Goal: Information Seeking & Learning: Find specific fact

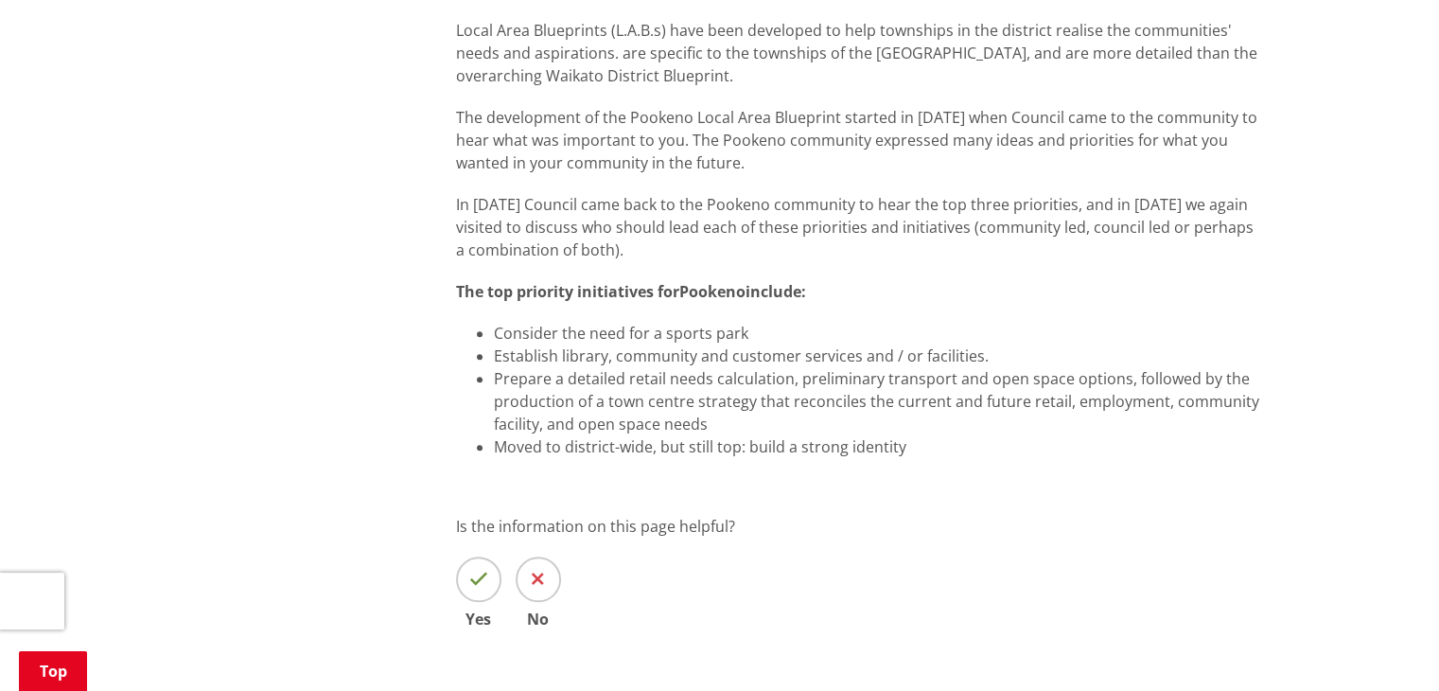
scroll to position [1798, 0]
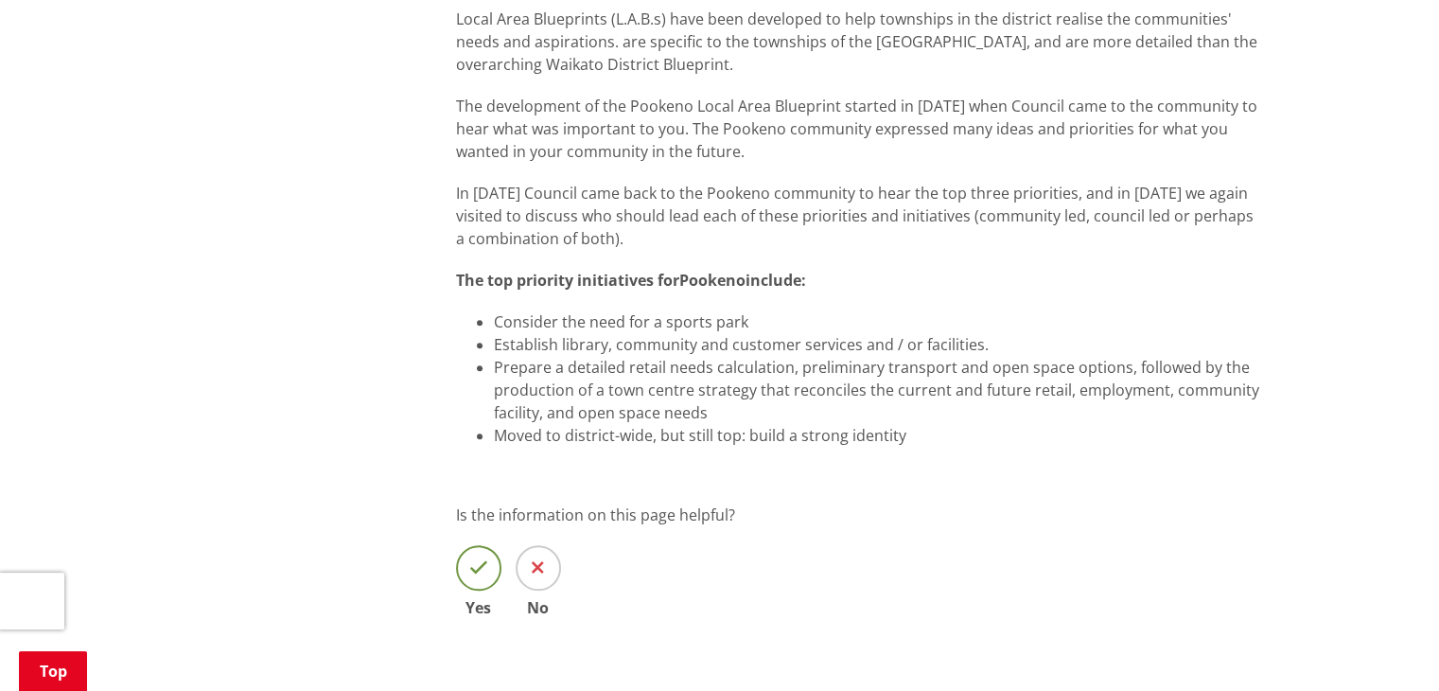
click at [477, 558] on icon at bounding box center [478, 567] width 19 height 19
click at [0, 0] on input "Yes" at bounding box center [0, 0] width 0 height 0
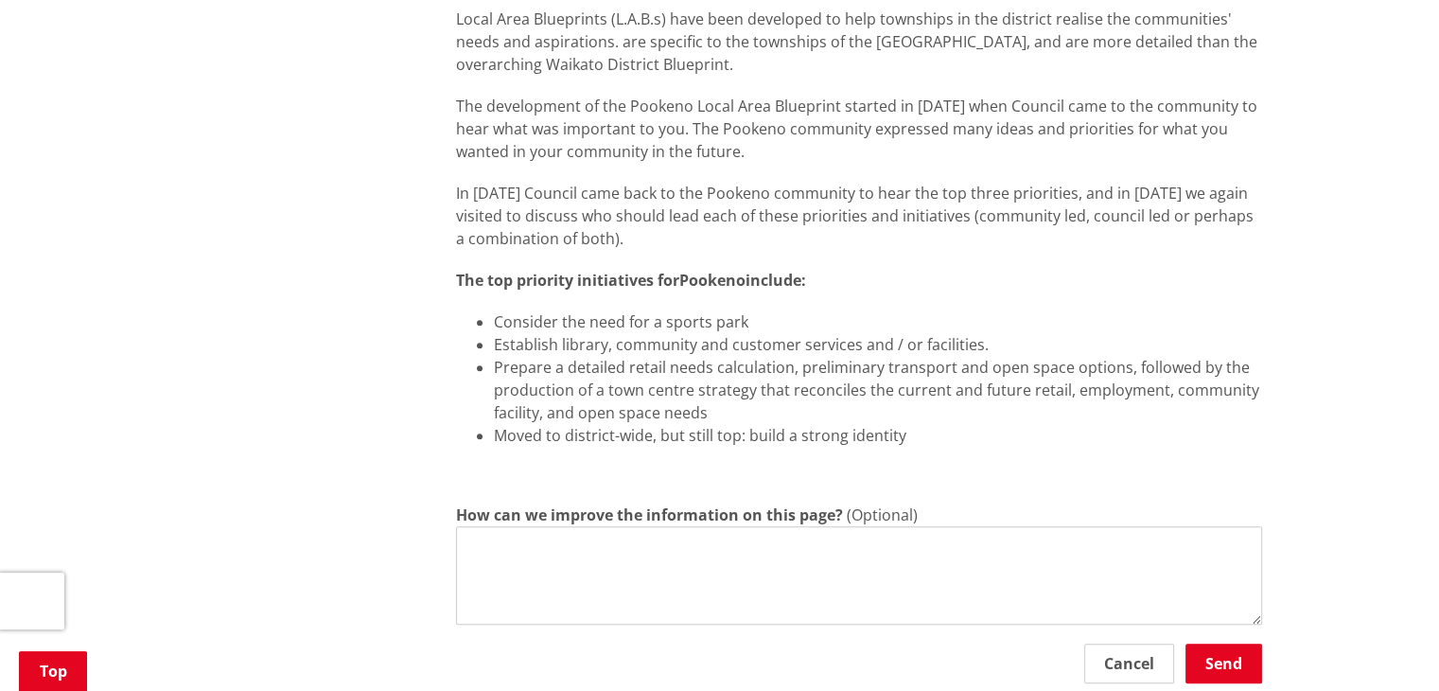
click at [484, 526] on textarea "How can we improve the information on this page?" at bounding box center [859, 575] width 806 height 98
type textarea "Informative"
click at [1238, 643] on button "Send" at bounding box center [1224, 663] width 77 height 40
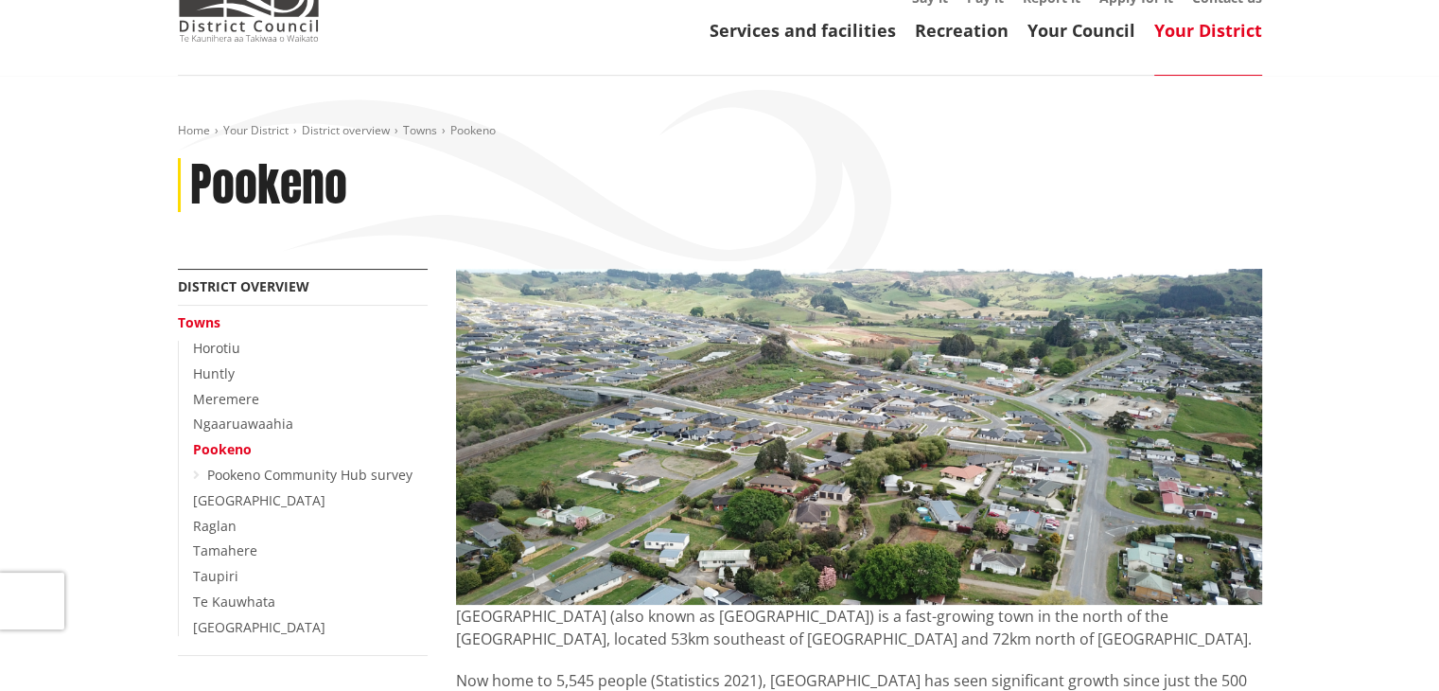
scroll to position [0, 0]
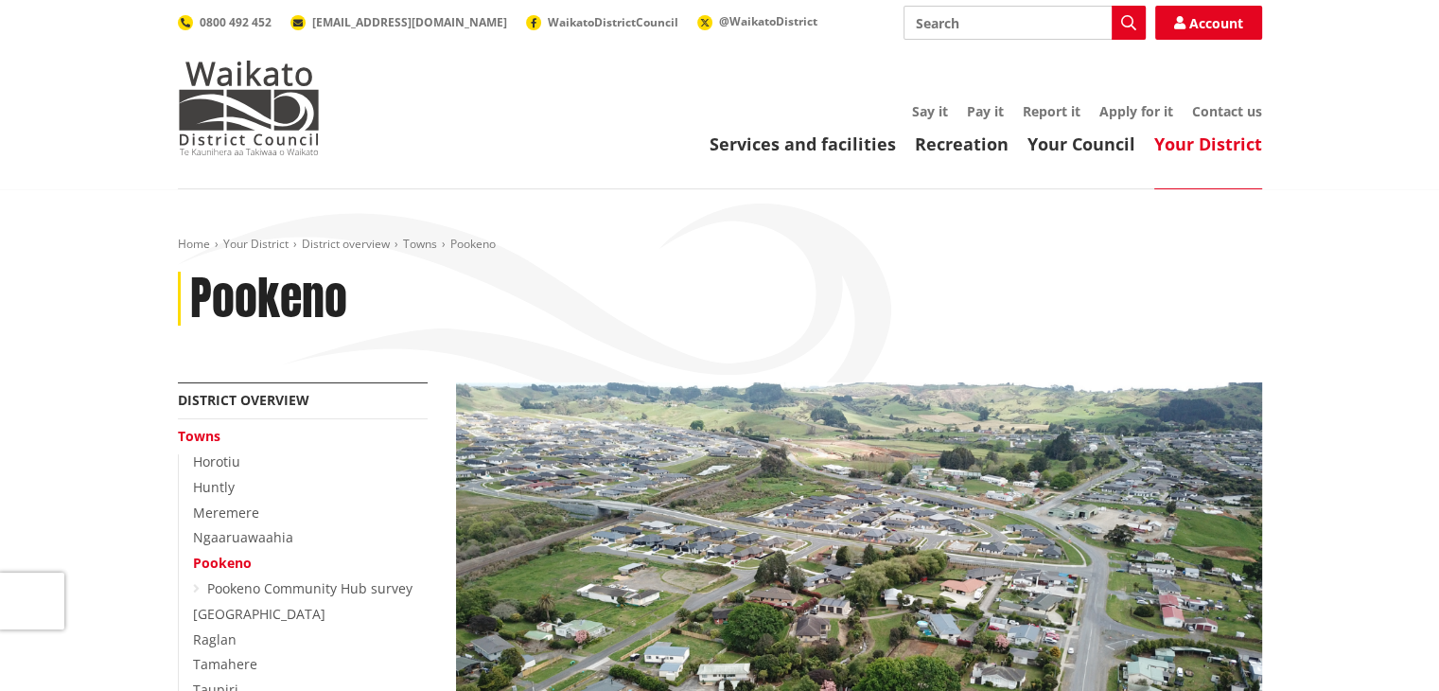
click at [969, 28] on input "Search" at bounding box center [1025, 23] width 242 height 34
type input "Rates"
click at [1122, 24] on icon "button" at bounding box center [1128, 22] width 15 height 15
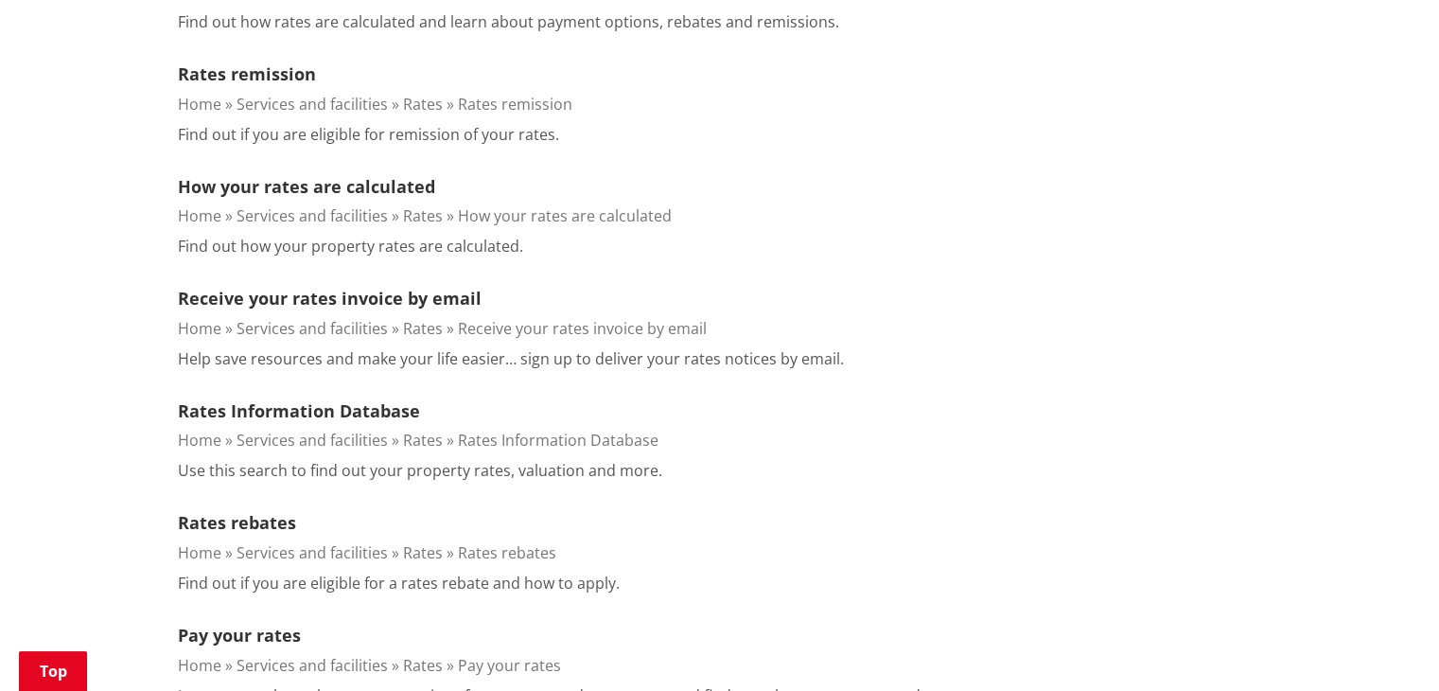
scroll to position [852, 0]
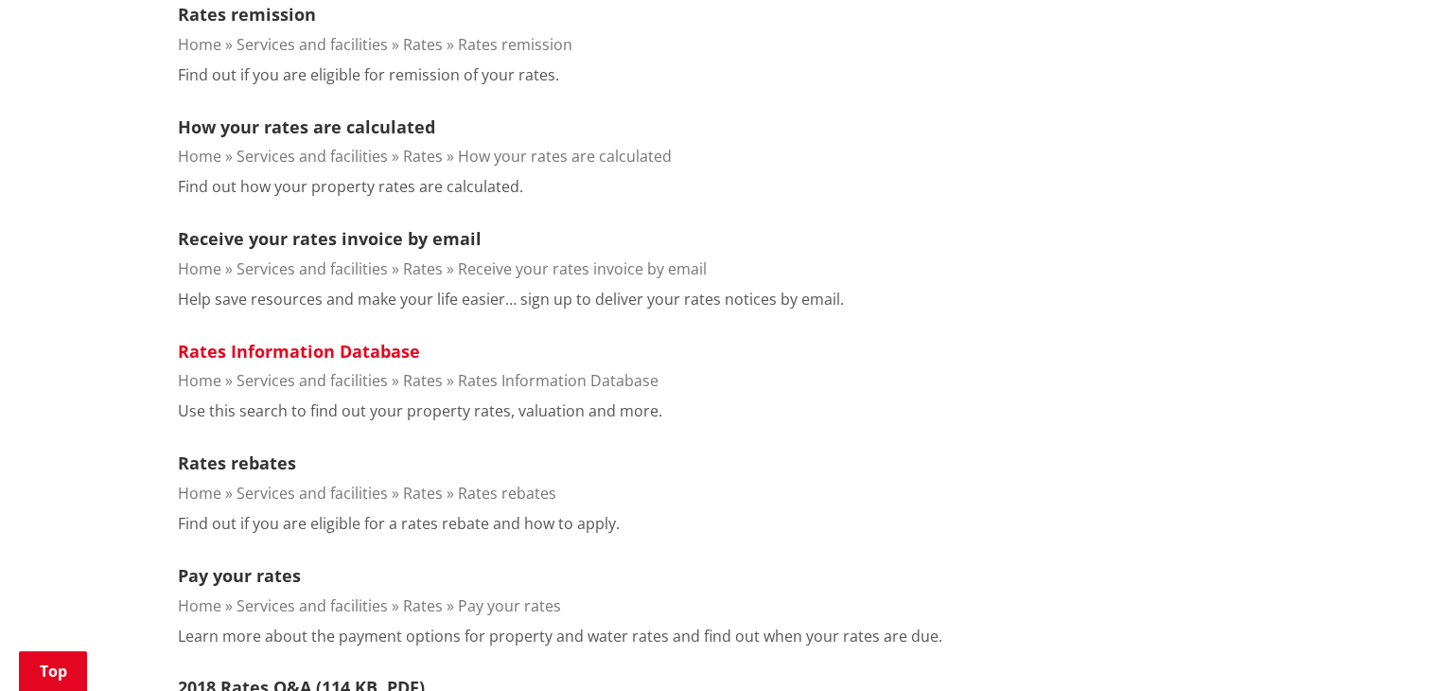
click at [365, 345] on link "Rates Information Database" at bounding box center [299, 351] width 242 height 23
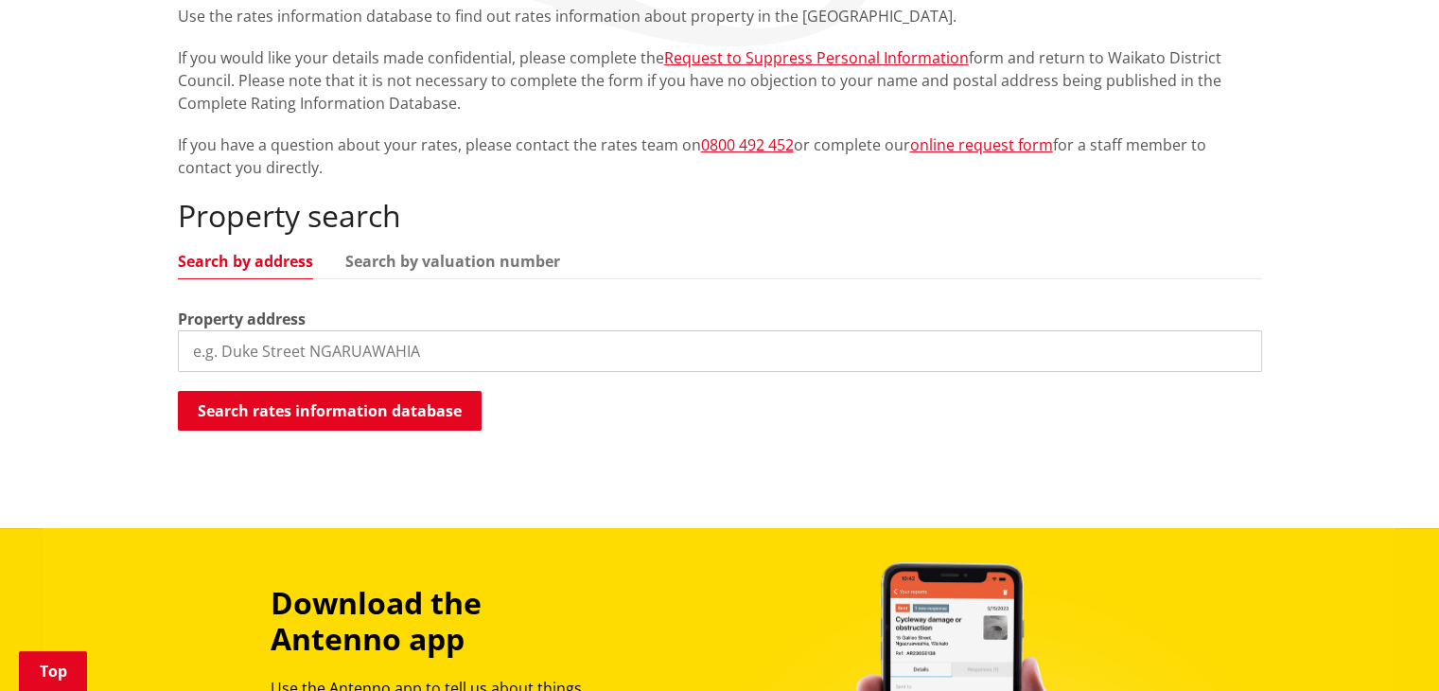
scroll to position [379, 0]
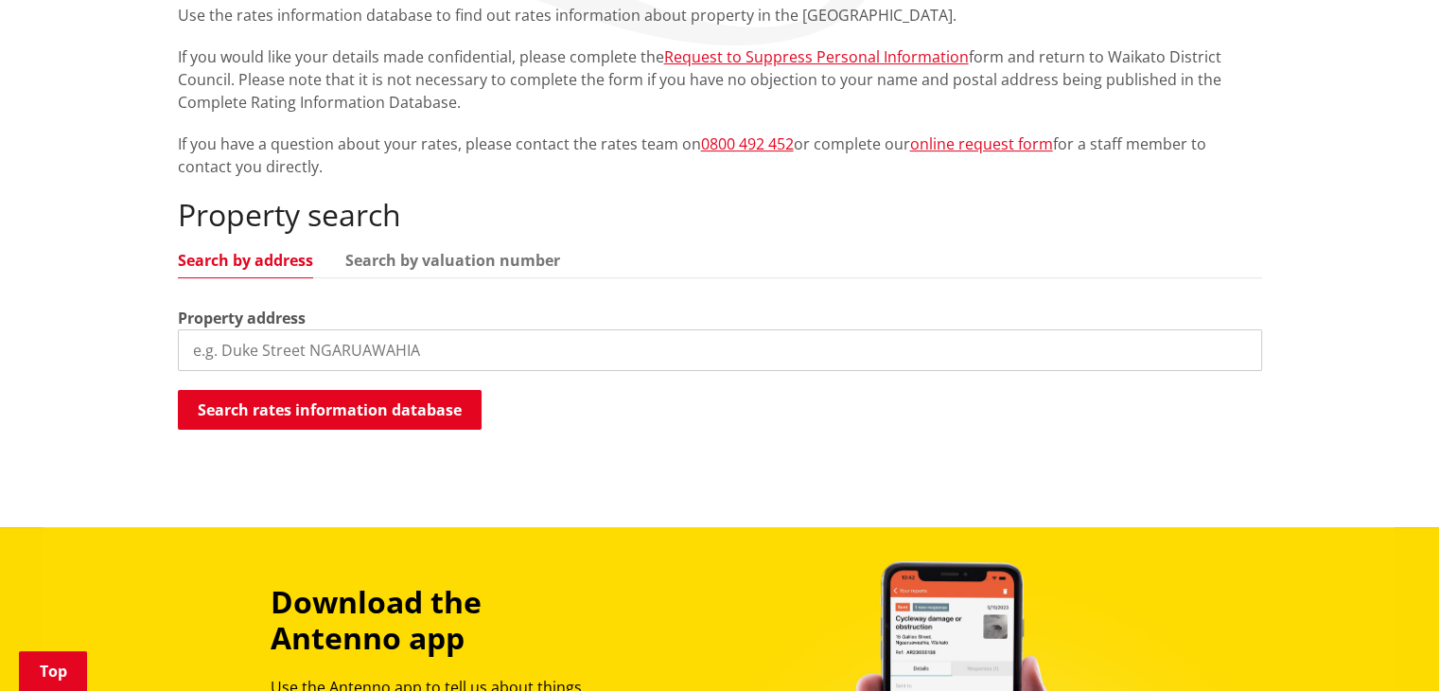
click at [328, 358] on input "search" at bounding box center [720, 350] width 1084 height 42
click at [328, 353] on input "search" at bounding box center [720, 350] width 1084 height 42
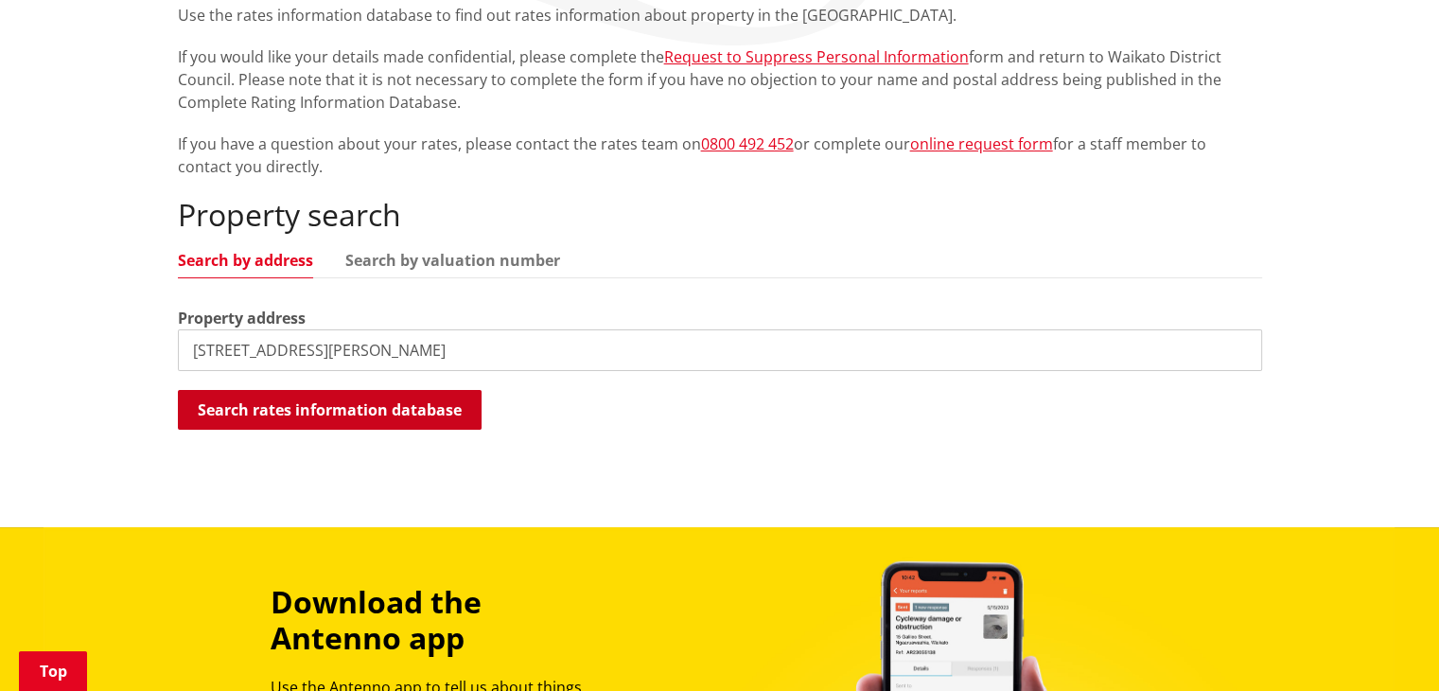
type input "5 De Velga Lane"
click at [318, 406] on button "Search rates information database" at bounding box center [330, 410] width 304 height 40
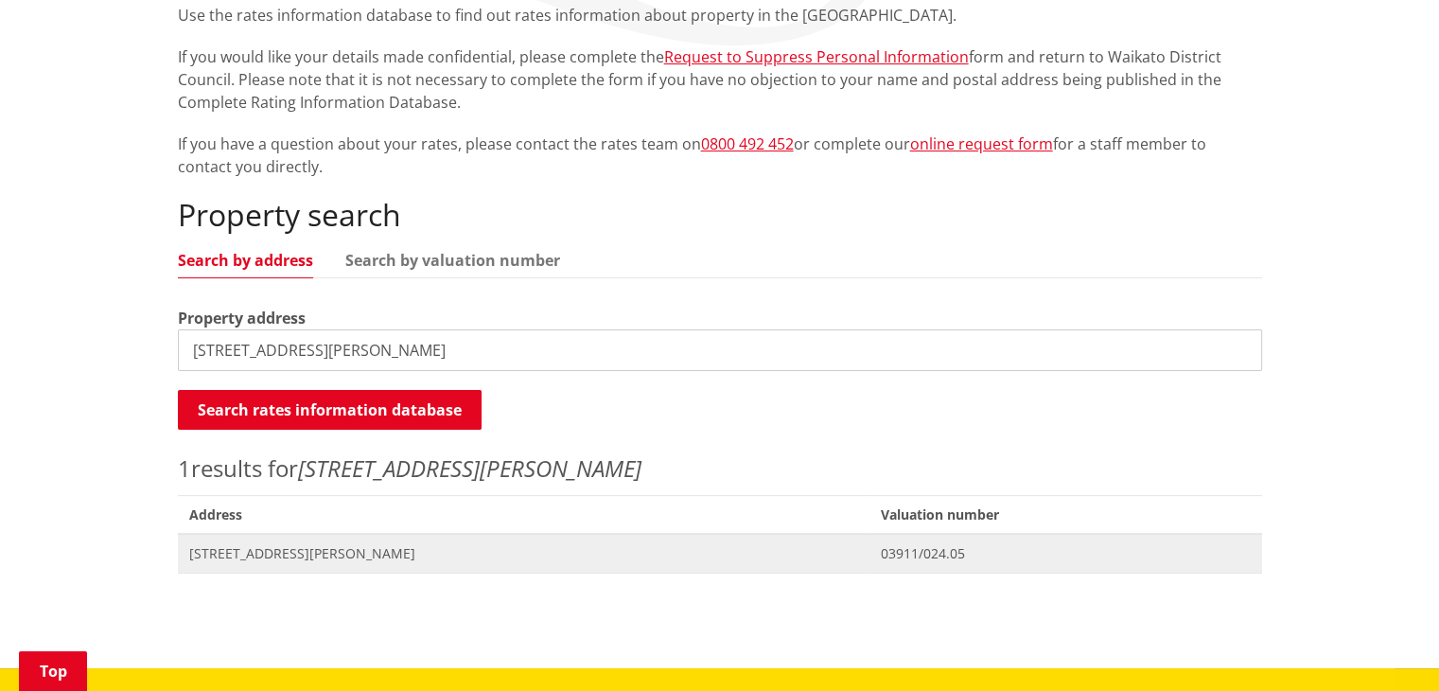
click at [360, 549] on span "[STREET_ADDRESS][PERSON_NAME]" at bounding box center [524, 553] width 670 height 19
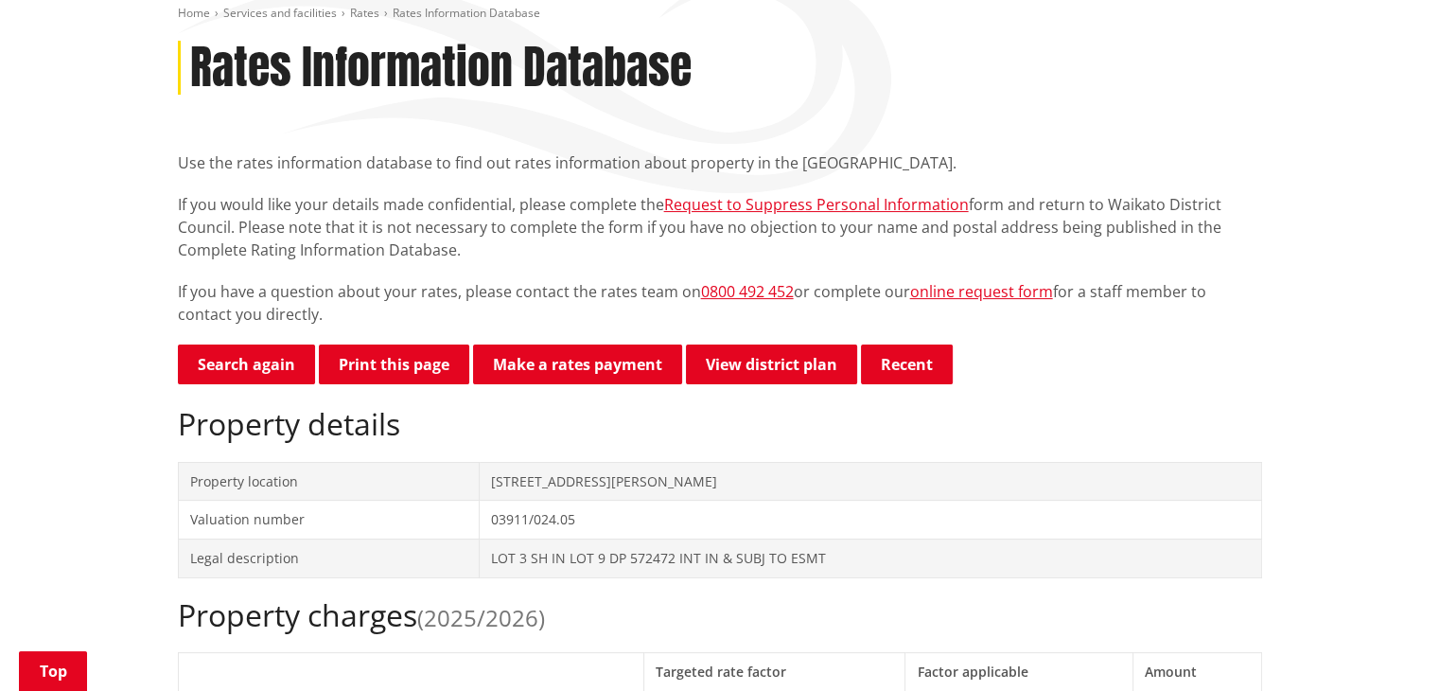
scroll to position [189, 0]
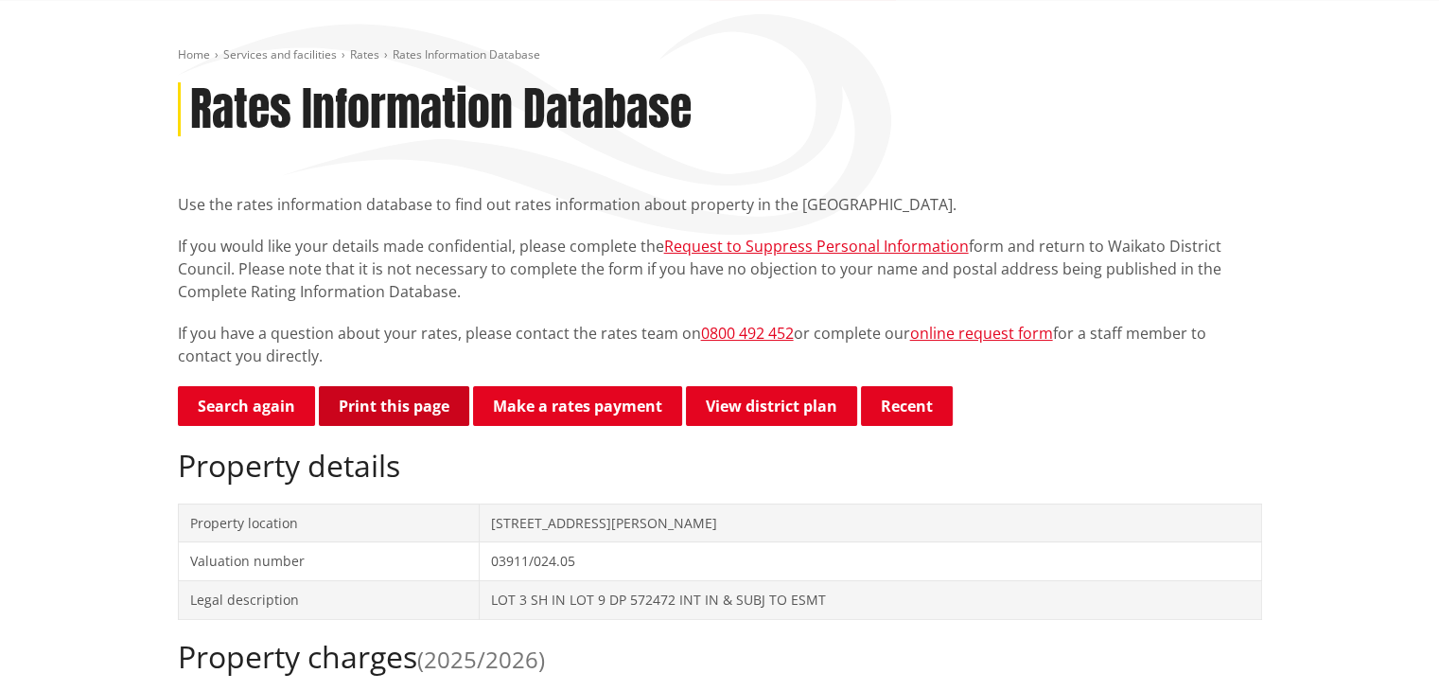
click at [405, 399] on button "Print this page" at bounding box center [394, 406] width 150 height 40
click at [791, 403] on link "View district plan" at bounding box center [771, 406] width 171 height 40
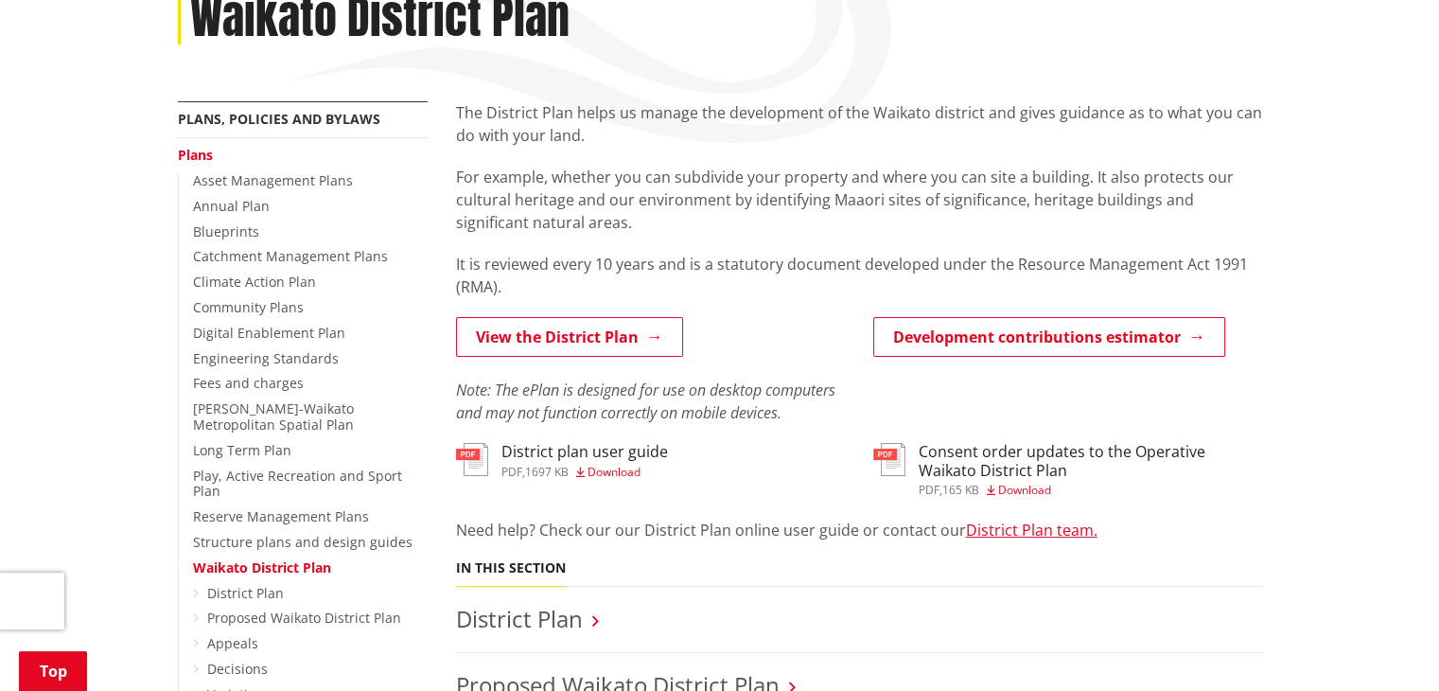
scroll to position [284, 0]
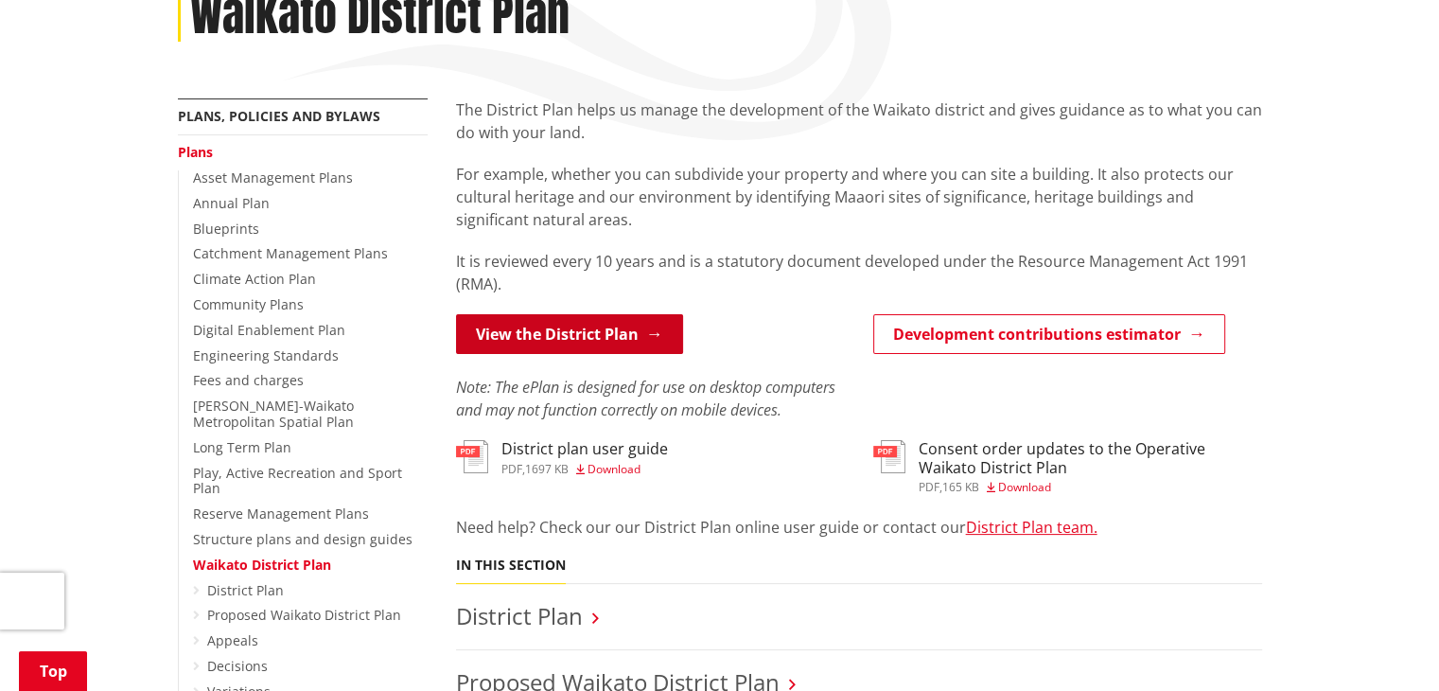
click at [603, 330] on link "View the District Plan" at bounding box center [569, 334] width 227 height 40
